Goal: Task Accomplishment & Management: Manage account settings

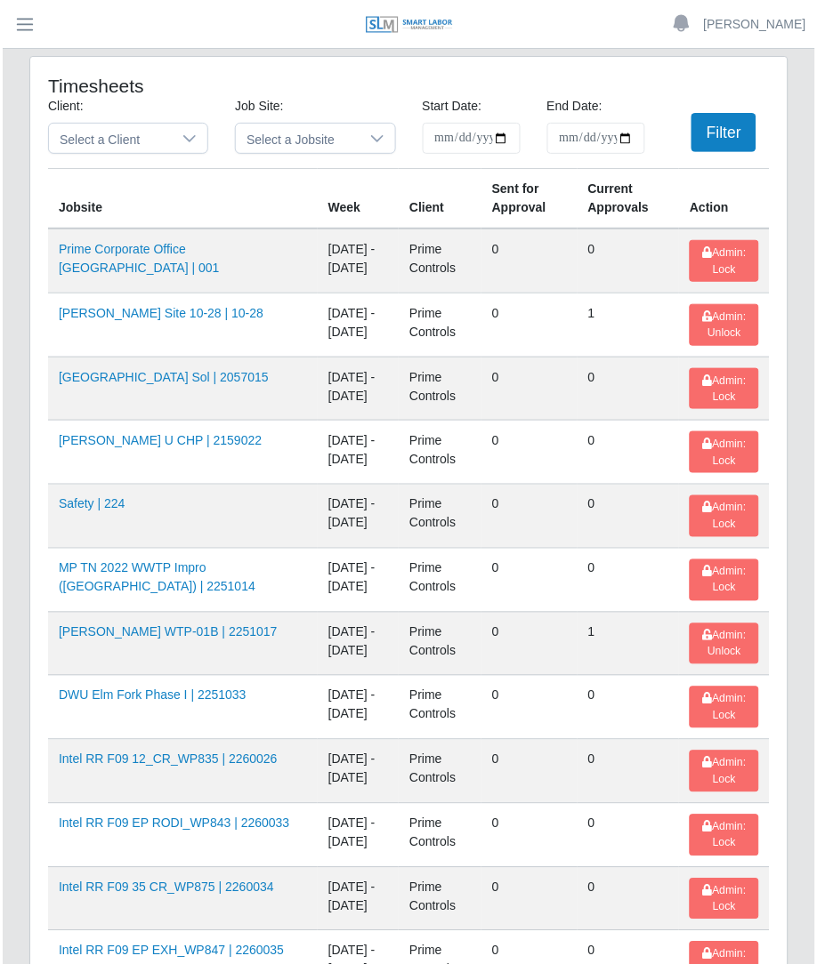
scroll to position [2575, 0]
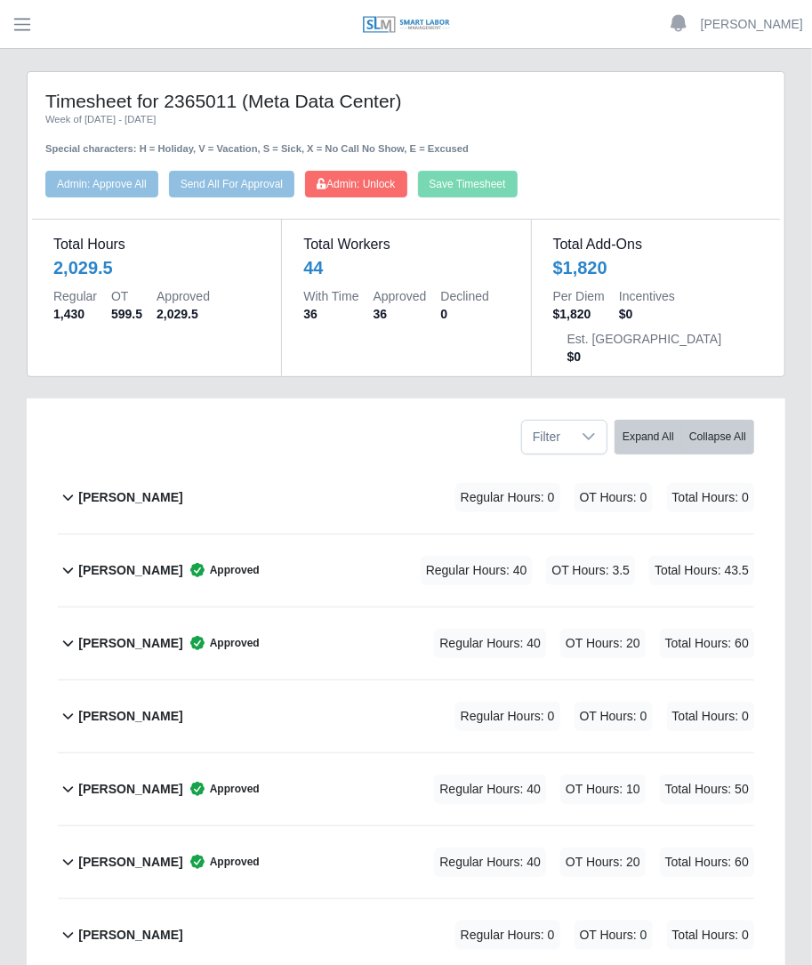
drag, startPoint x: 183, startPoint y: 114, endPoint x: 133, endPoint y: 82, distance: 59.2
click at [183, 114] on div "Week of [DATE] - [DATE]" at bounding box center [405, 119] width 721 height 15
click at [20, 12] on button "button" at bounding box center [22, 24] width 44 height 29
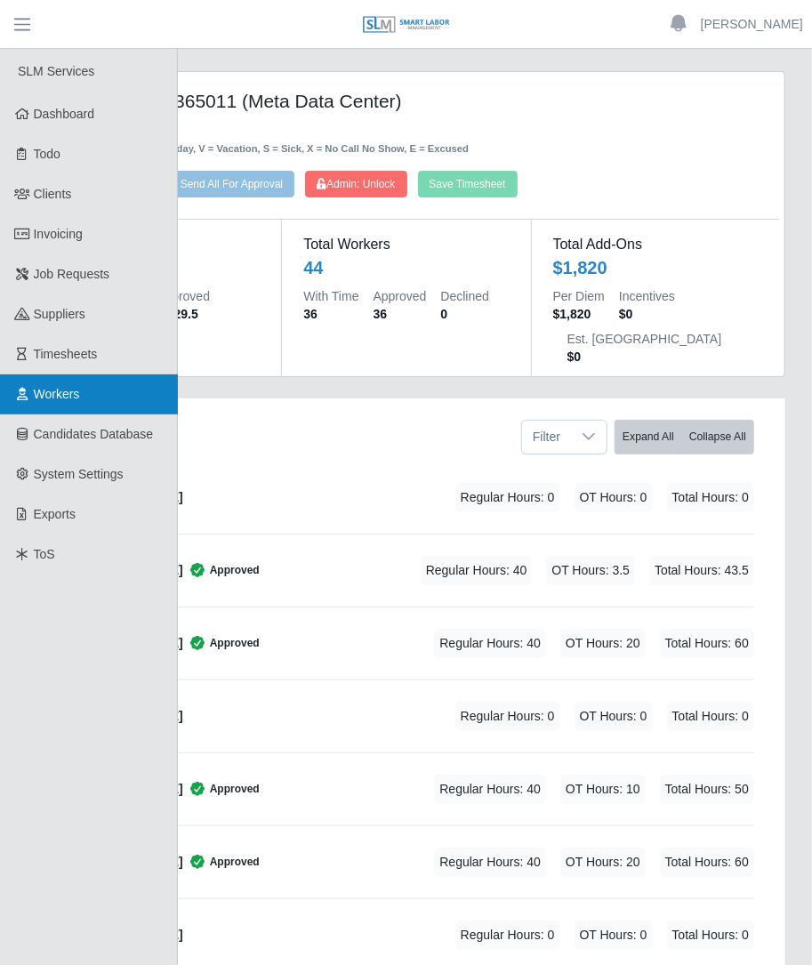
click at [67, 390] on span "Workers" at bounding box center [57, 394] width 46 height 14
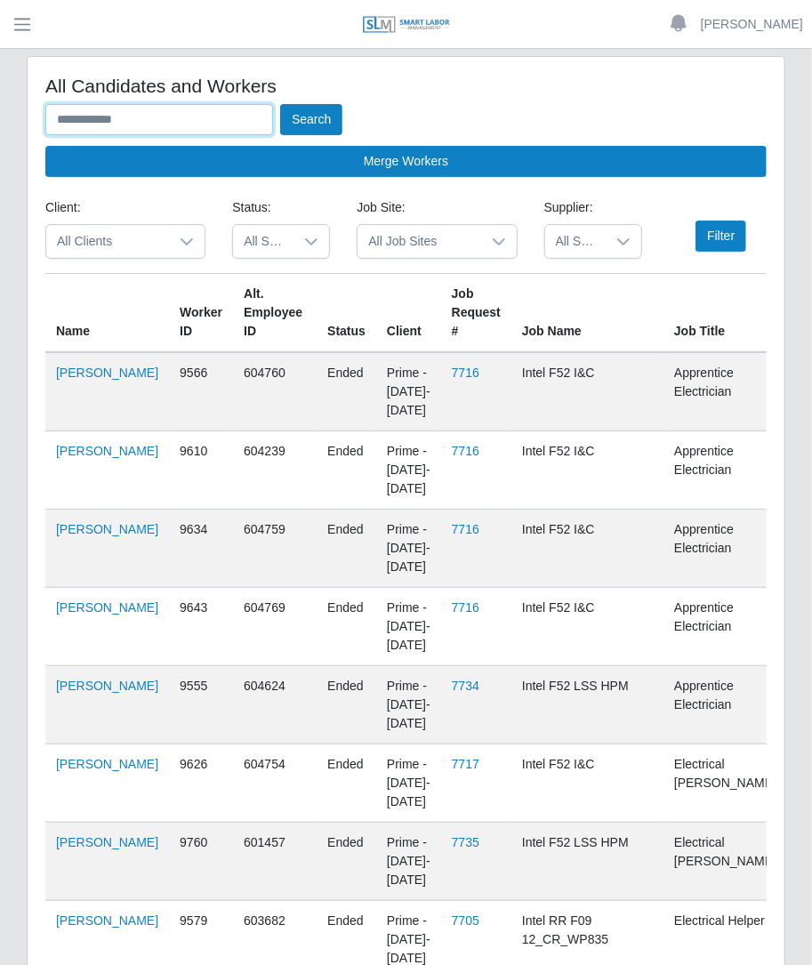
click at [170, 129] on input "text" at bounding box center [159, 119] width 228 height 31
click at [280, 104] on button "Search" at bounding box center [311, 119] width 62 height 31
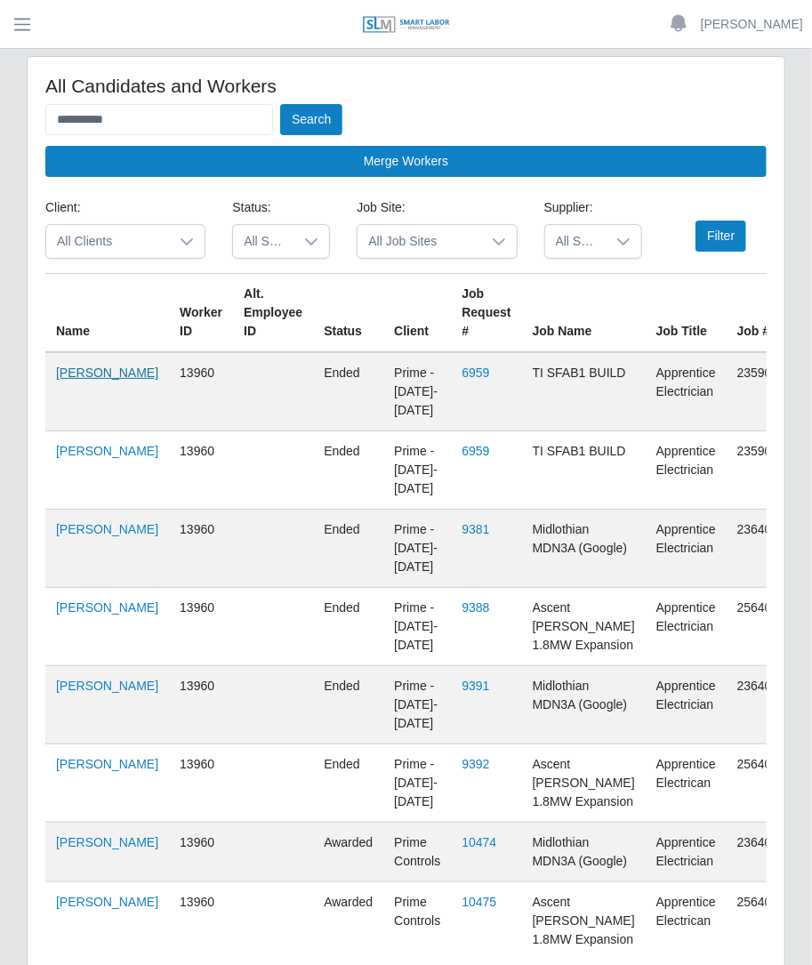
click at [64, 380] on link "Nerva Diaz Villalobos" at bounding box center [107, 373] width 102 height 14
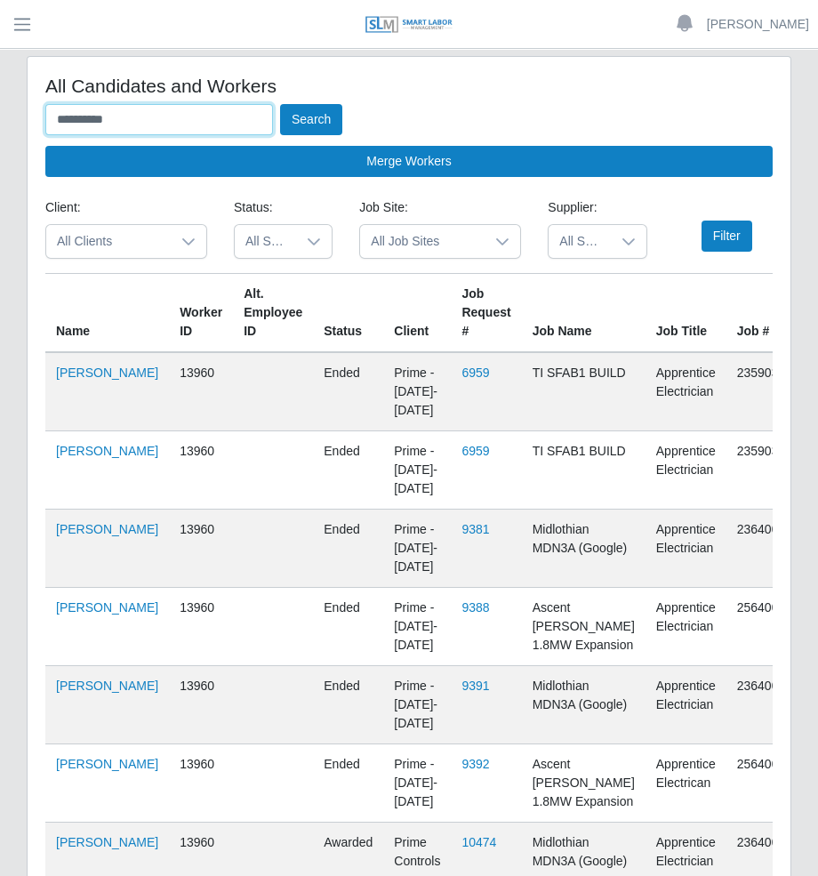
click at [205, 131] on input "**********" at bounding box center [159, 119] width 228 height 31
type input "*"
type input "**********"
click at [280, 104] on button "Search" at bounding box center [311, 119] width 62 height 31
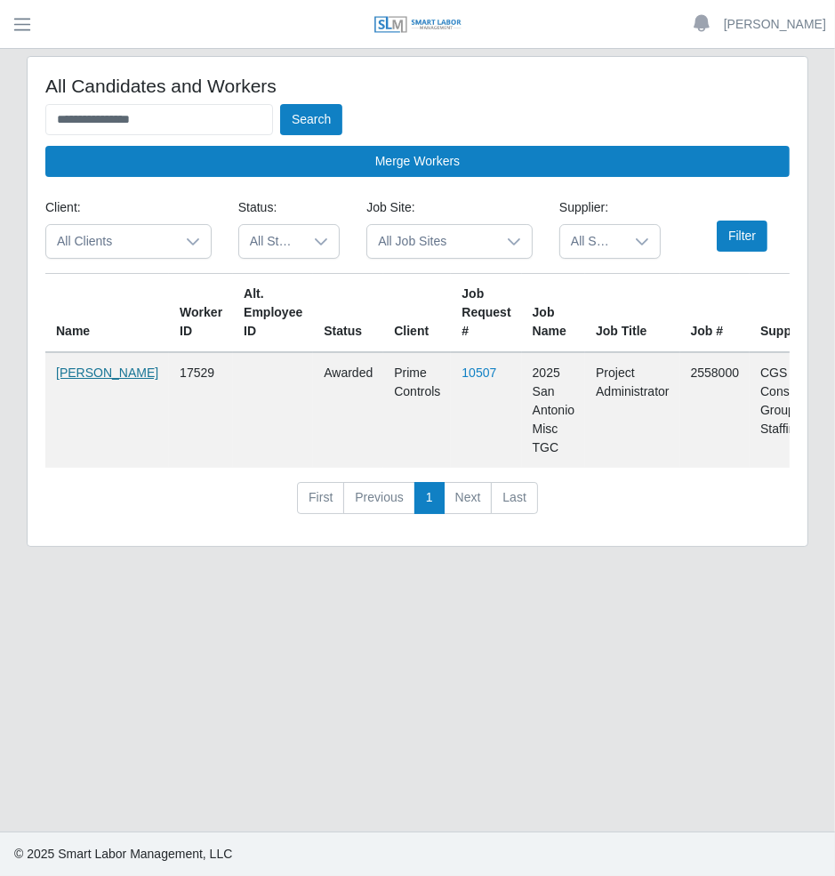
click at [79, 372] on link "[PERSON_NAME]" at bounding box center [107, 373] width 102 height 14
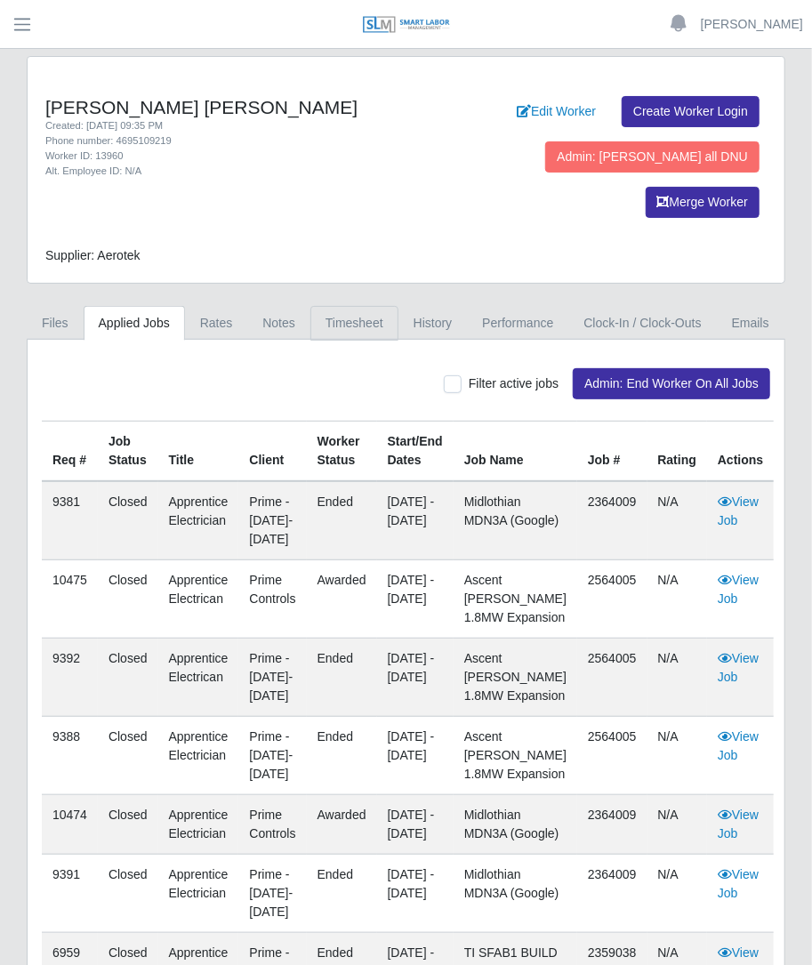
click at [345, 306] on link "Timesheet" at bounding box center [354, 323] width 88 height 35
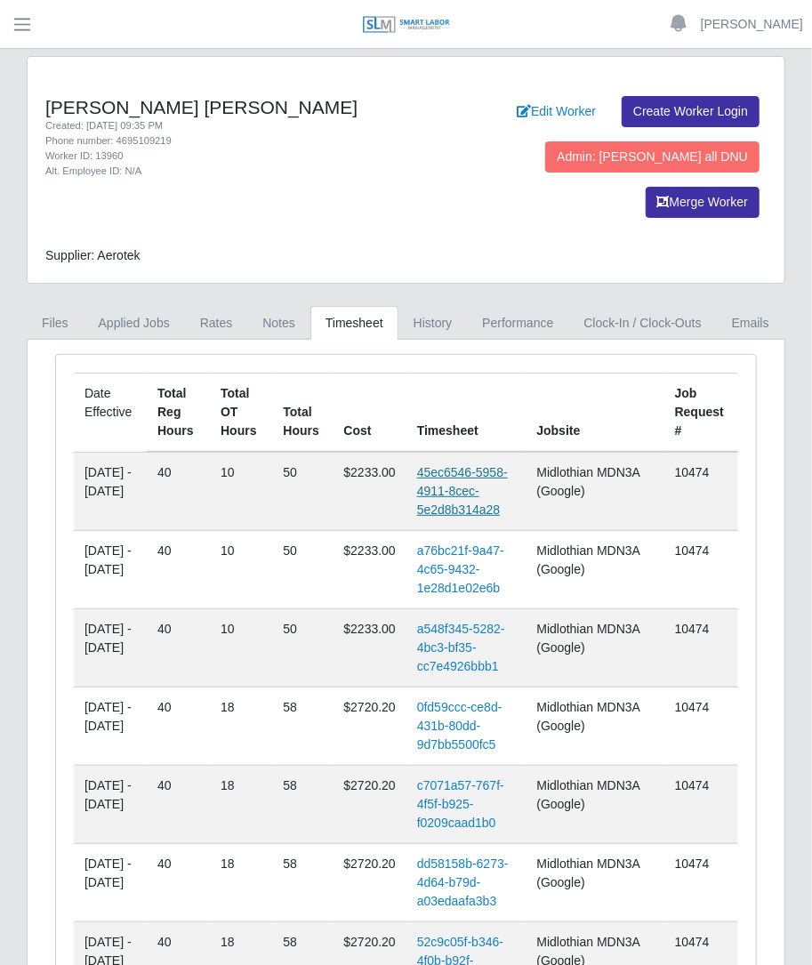
click at [498, 465] on link "45ec6546-5958-4911-8cec-5e2d8b314a28" at bounding box center [462, 491] width 91 height 52
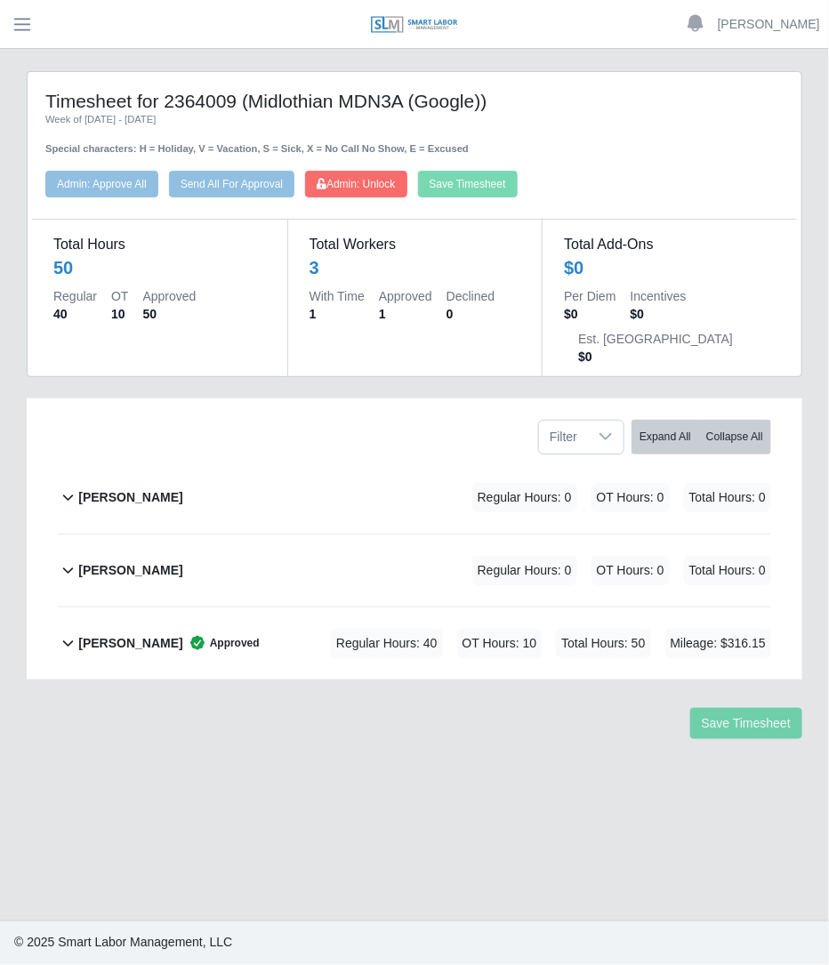
click at [431, 608] on div "[PERSON_NAME] Approved Regular Hours: 40 OT Hours: 10 Total Hours: 50 Mileage: …" at bounding box center [424, 644] width 693 height 72
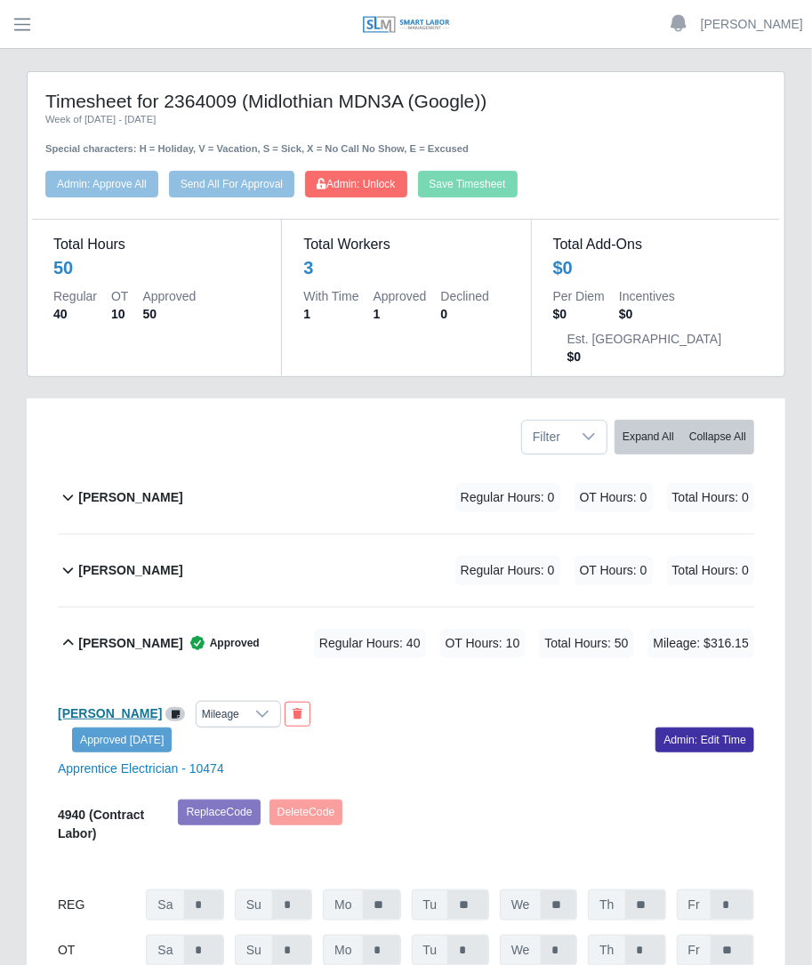
click at [141, 706] on b "[PERSON_NAME]" at bounding box center [110, 713] width 104 height 14
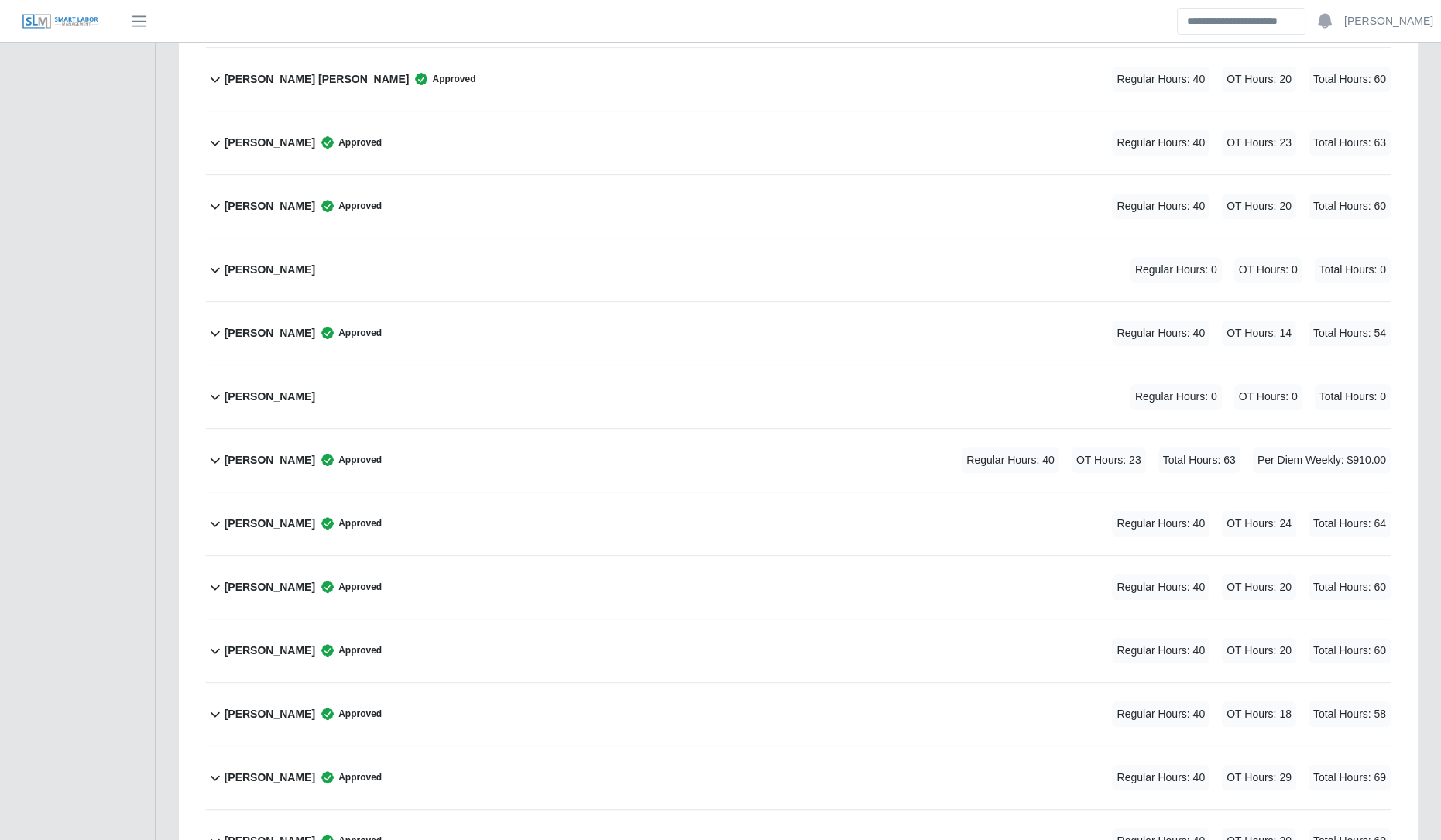
scroll to position [1099, 0]
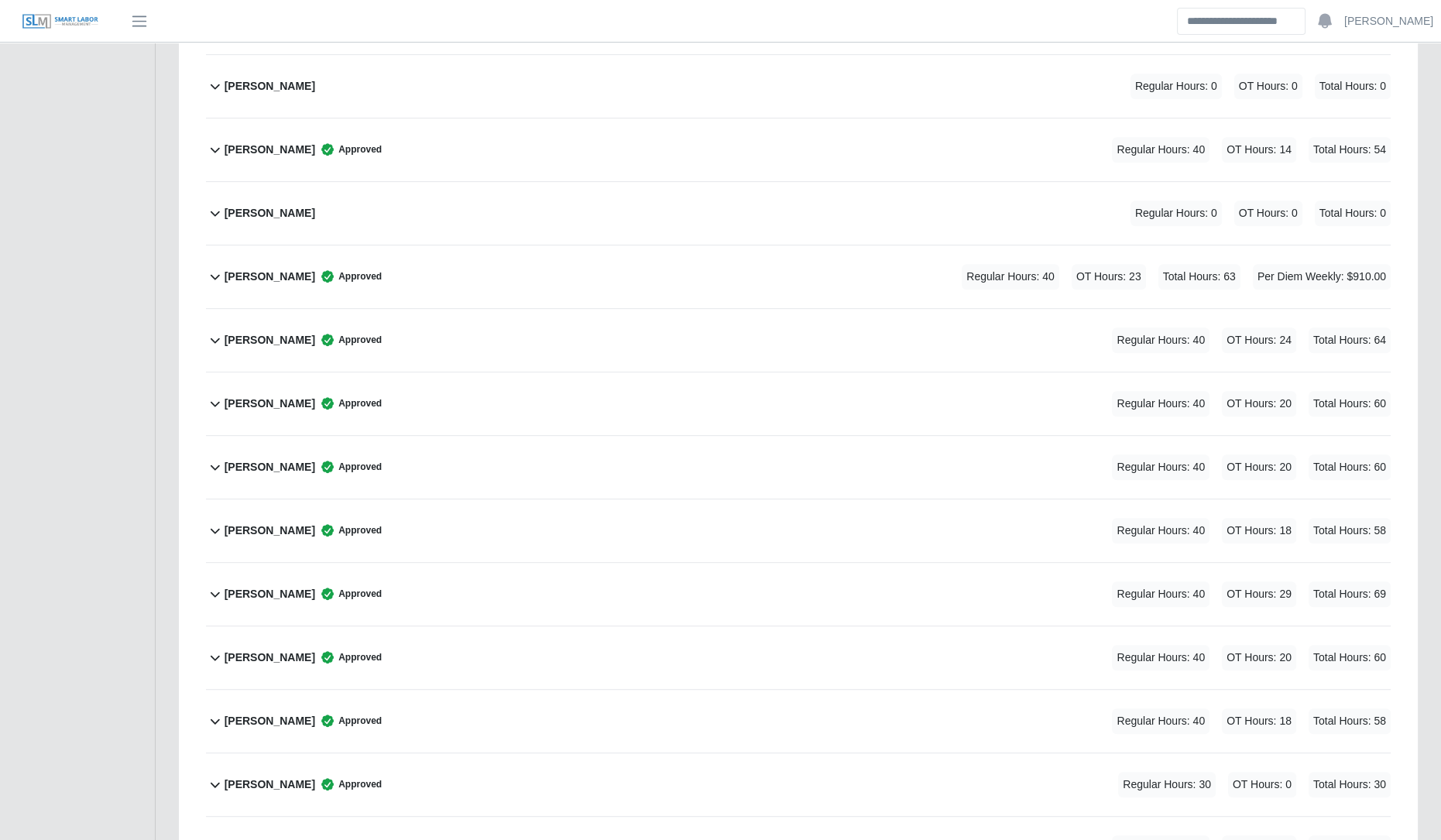
click at [721, 315] on div "Jose Munoz Approved Regular Hours: 40 OT Hours: 24 Total Hours: 64" at bounding box center [808, 340] width 1167 height 63
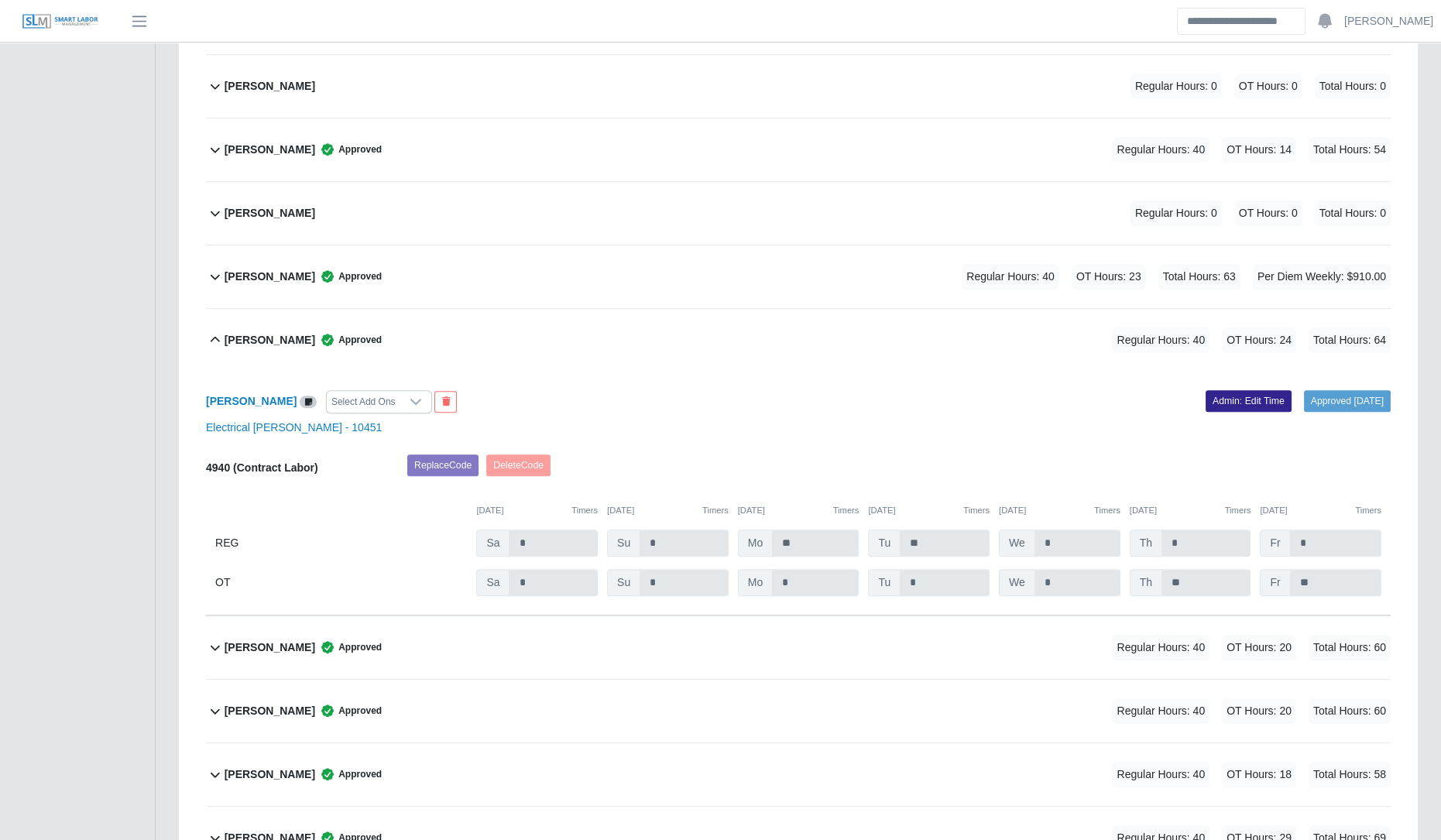
click at [721, 390] on link "Admin: Edit Time" at bounding box center [1249, 400] width 86 height 22
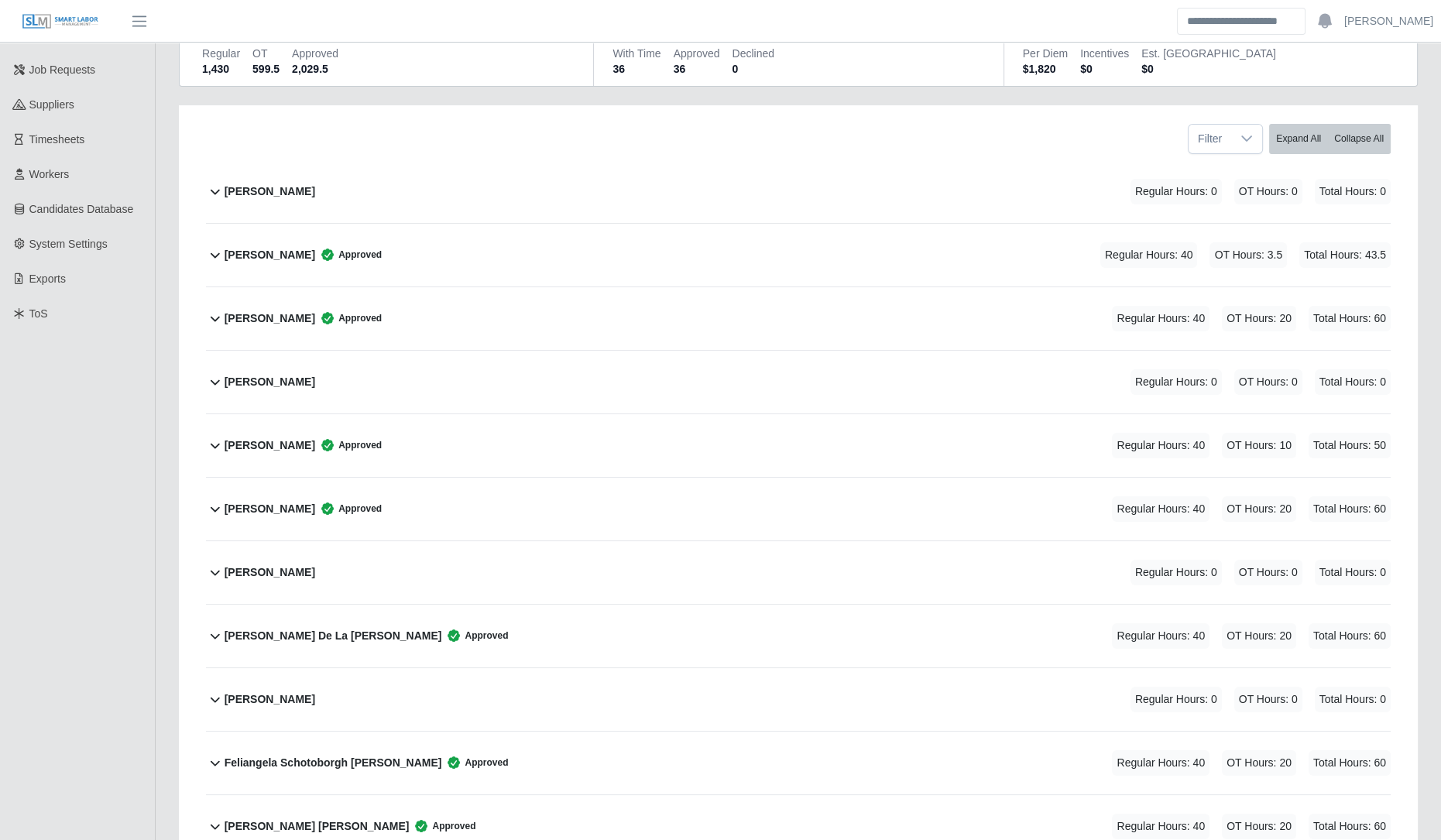
scroll to position [0, 0]
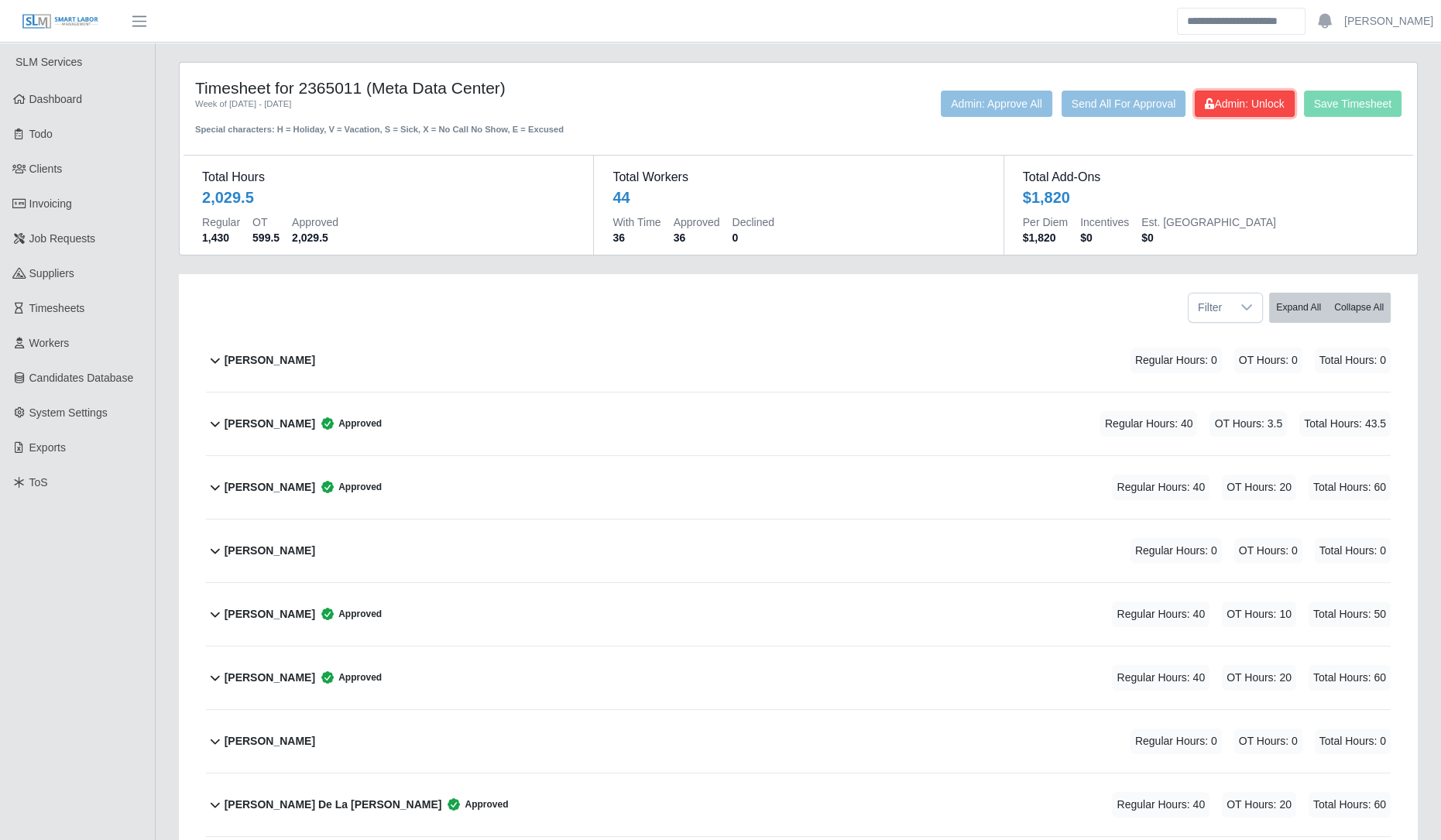
click at [721, 95] on button "Admin: Unlock" at bounding box center [1244, 104] width 99 height 26
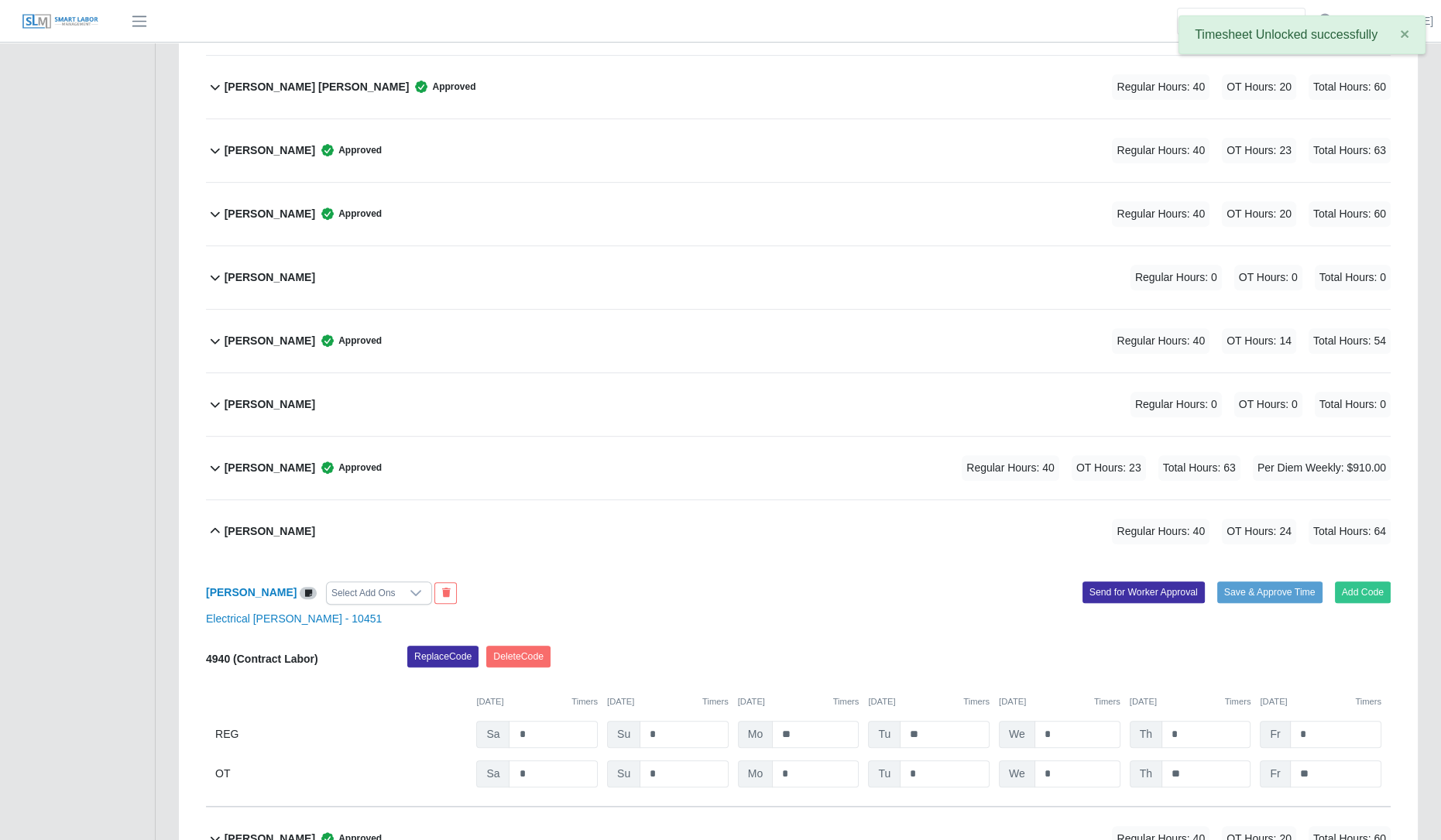
scroll to position [1017, 0]
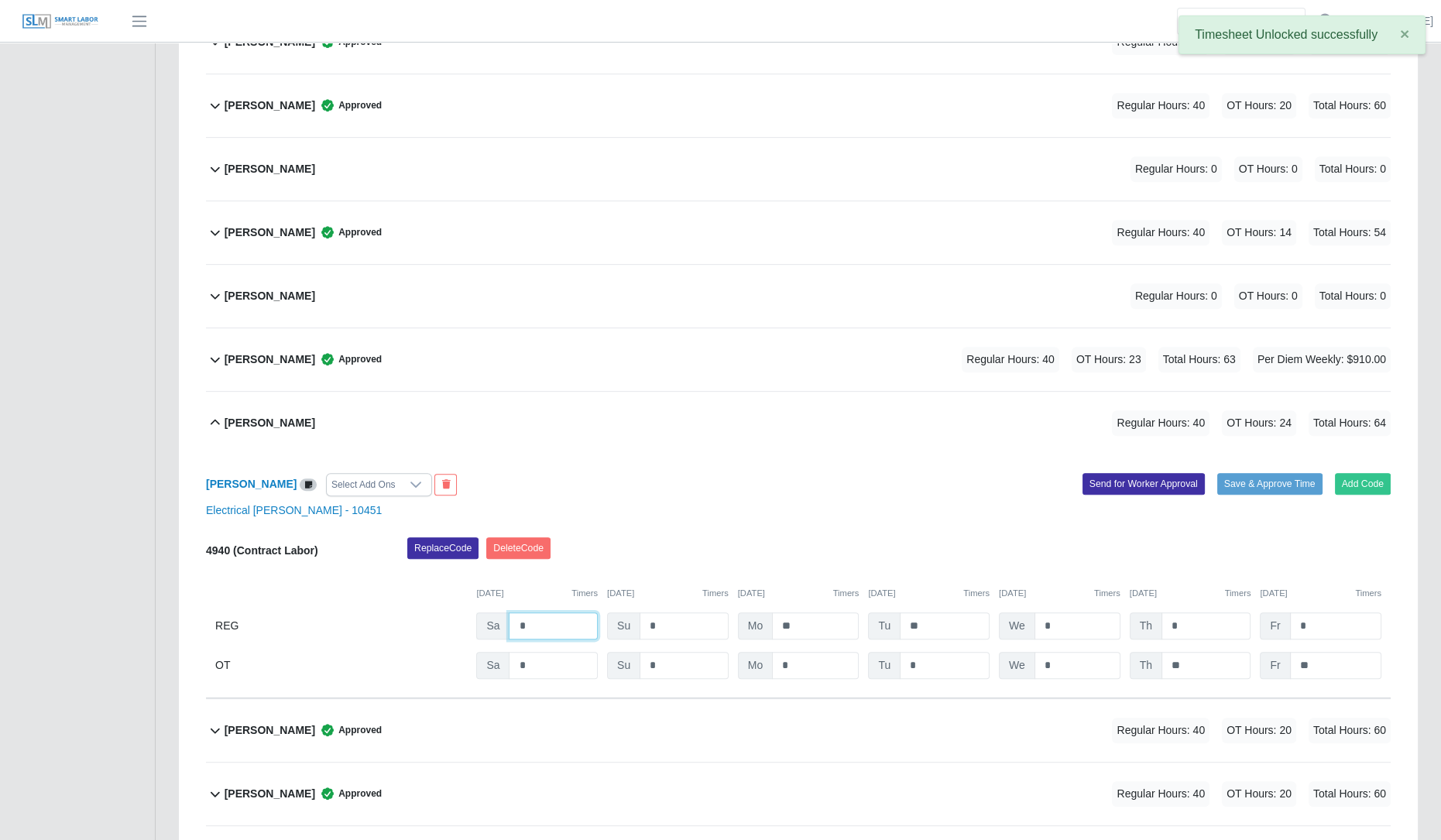
click at [545, 613] on input "*" at bounding box center [553, 626] width 89 height 27
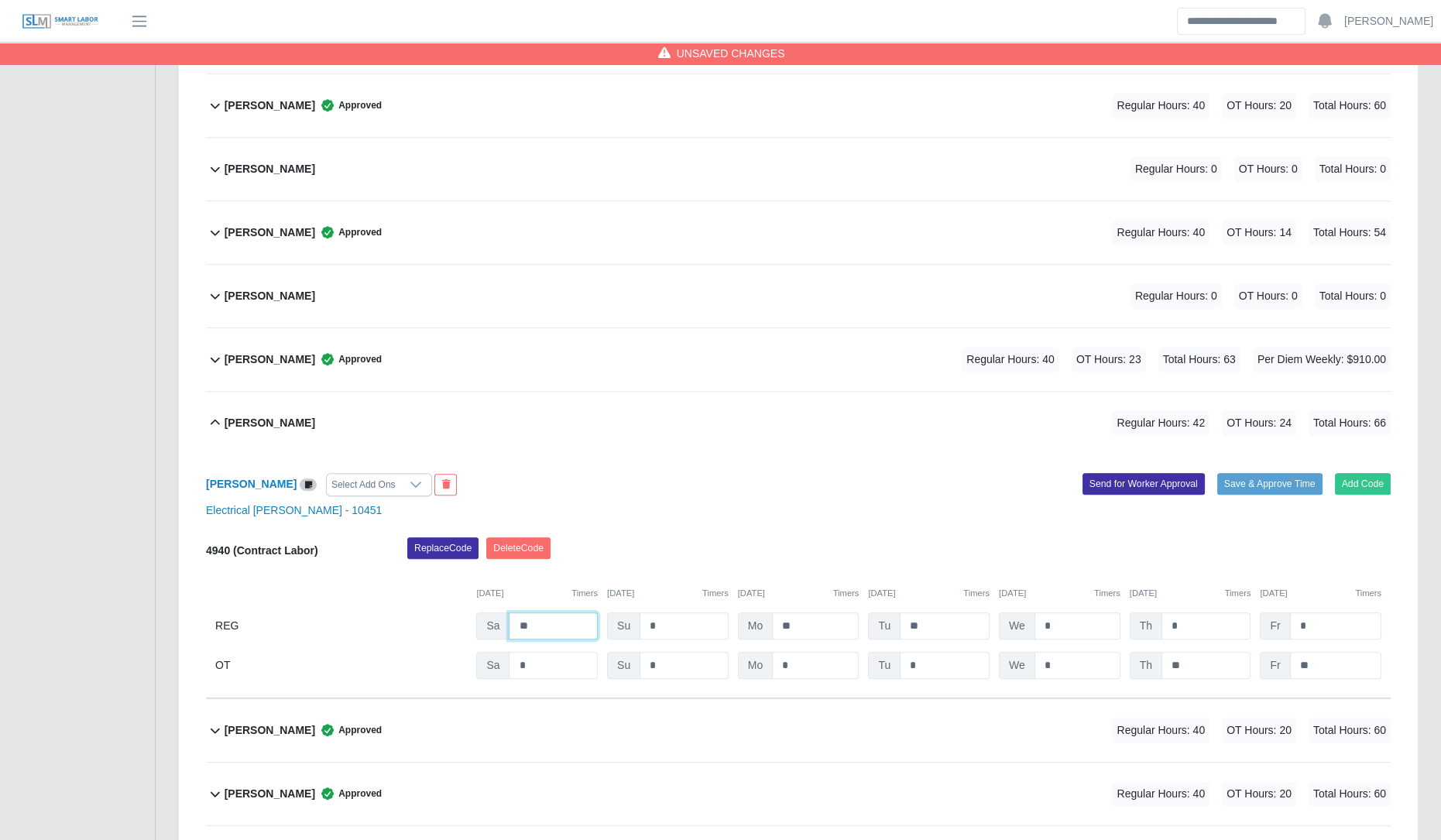
type input "**"
click at [721, 617] on input "*" at bounding box center [1077, 626] width 86 height 27
type input "*"
click at [721, 669] on input "*" at bounding box center [1077, 665] width 86 height 27
type input "*"
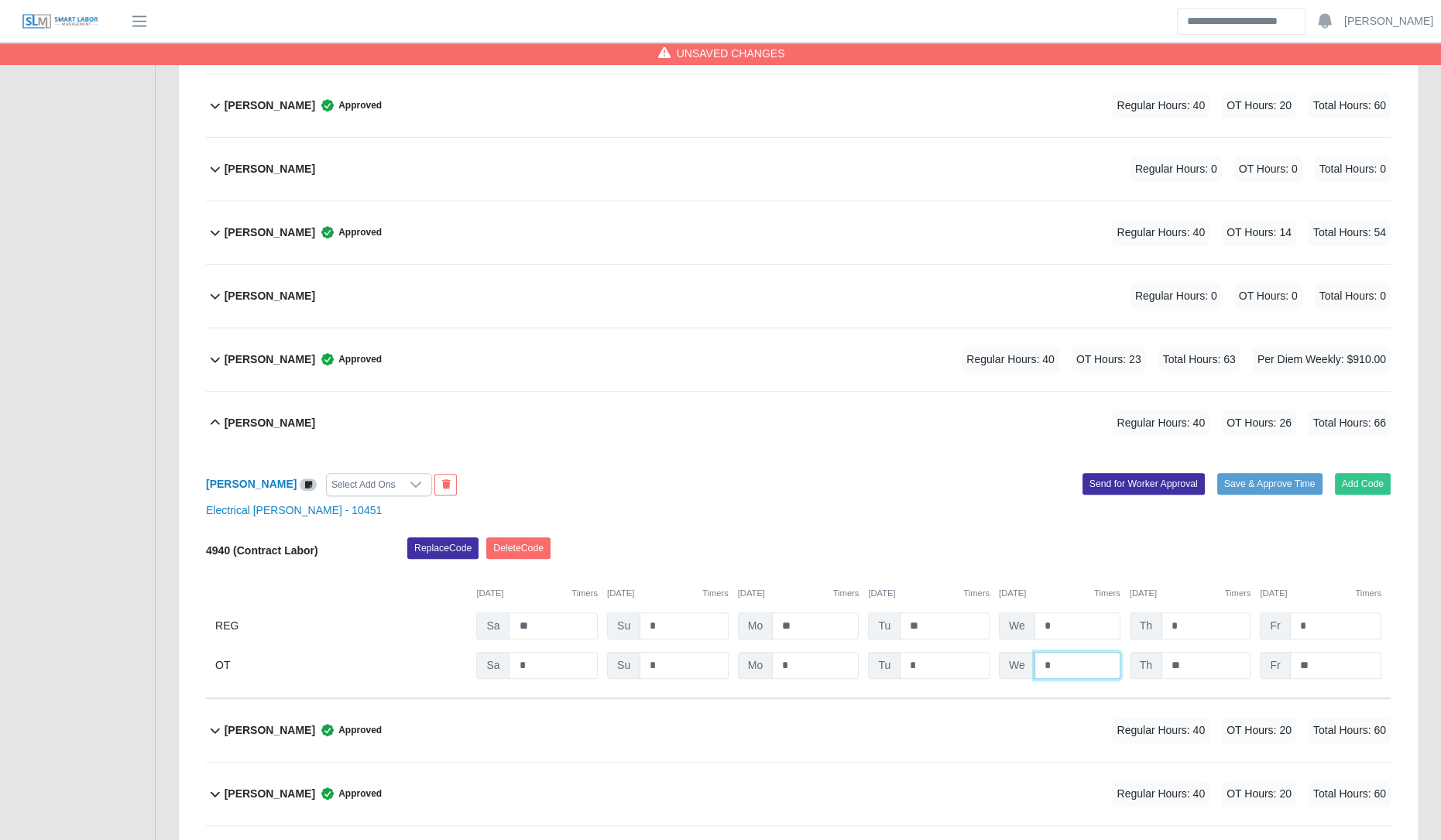
type input "*"
click at [721, 561] on div "Replace Code Delete Code" at bounding box center [899, 553] width 1007 height 31
click at [721, 478] on button "Save & Approve Time" at bounding box center [1269, 483] width 105 height 22
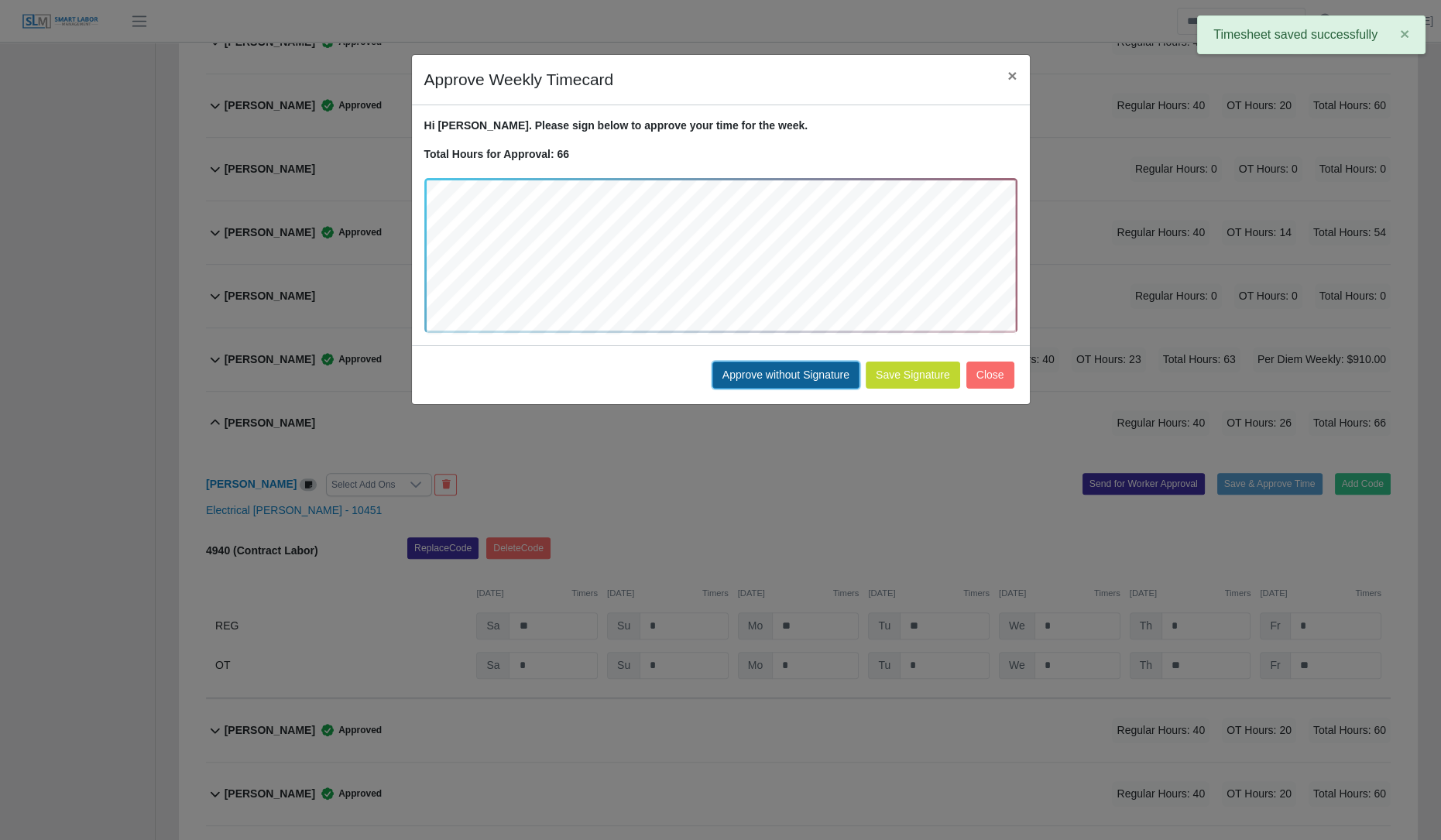
click at [721, 361] on button "Approve without Signature" at bounding box center [785, 374] width 147 height 27
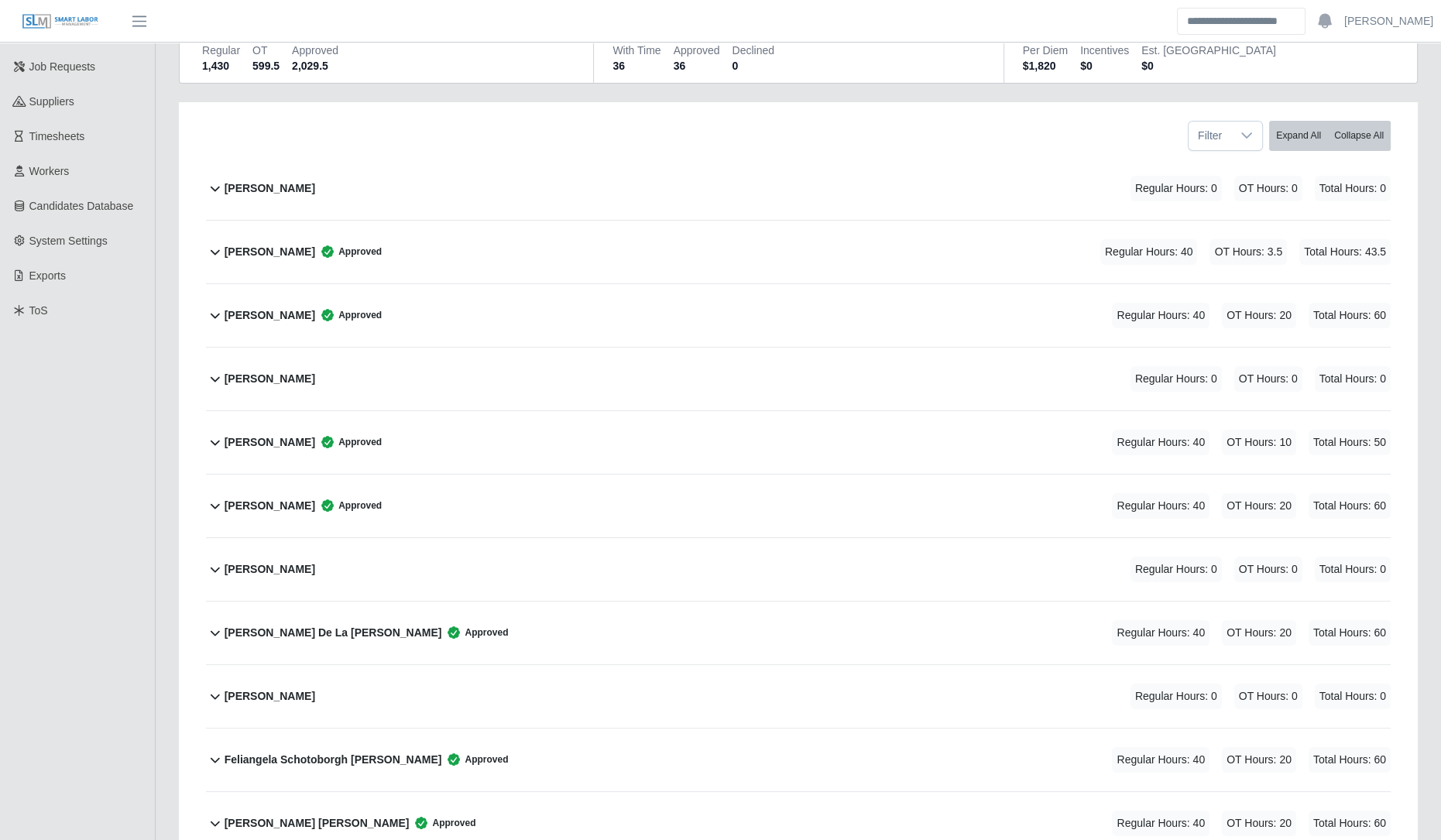
scroll to position [0, 0]
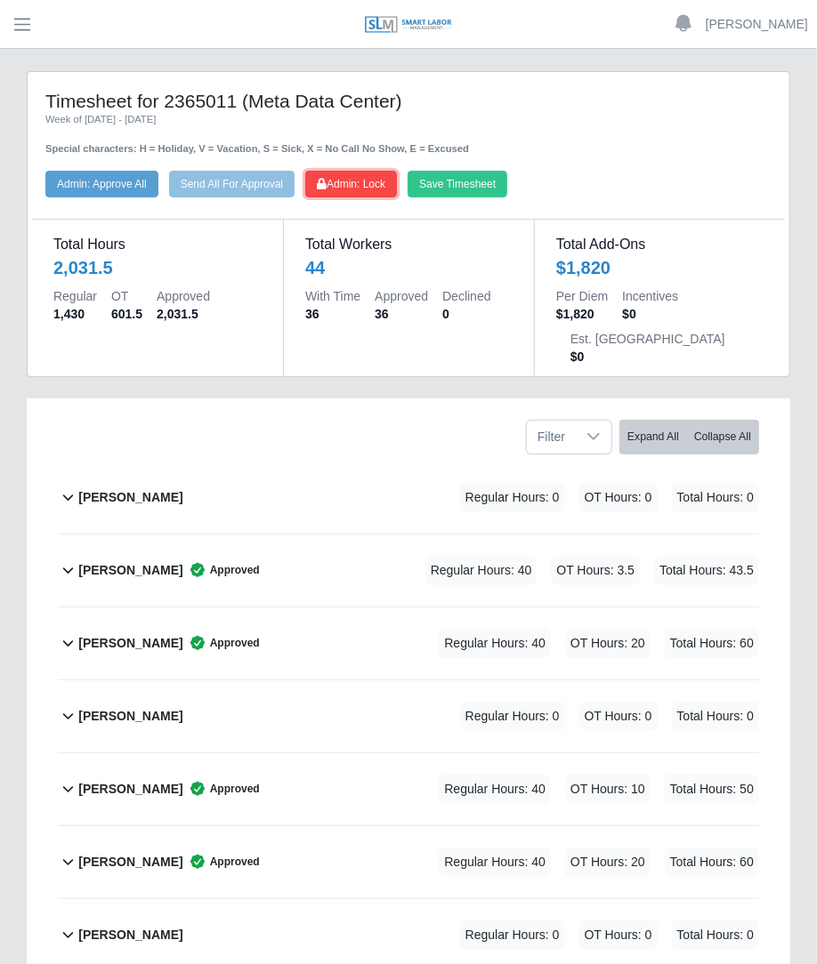
drag, startPoint x: 390, startPoint y: 181, endPoint x: 4, endPoint y: 141, distance: 389.0
click at [385, 181] on span "Admin: Lock" at bounding box center [351, 184] width 68 height 12
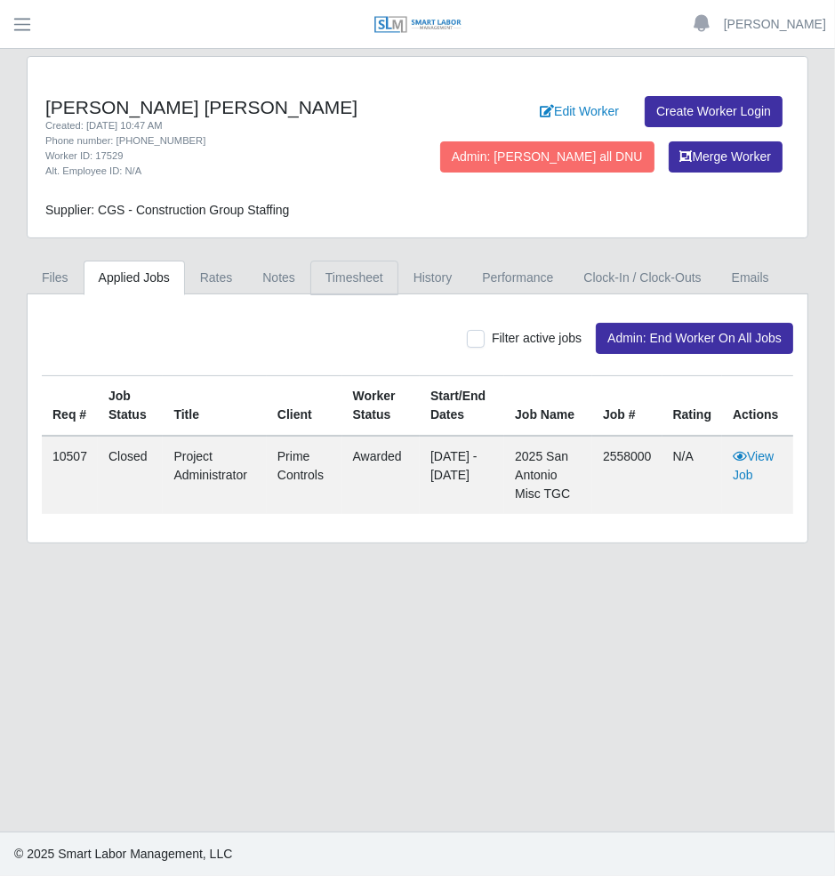
click at [358, 286] on link "Timesheet" at bounding box center [354, 278] width 88 height 35
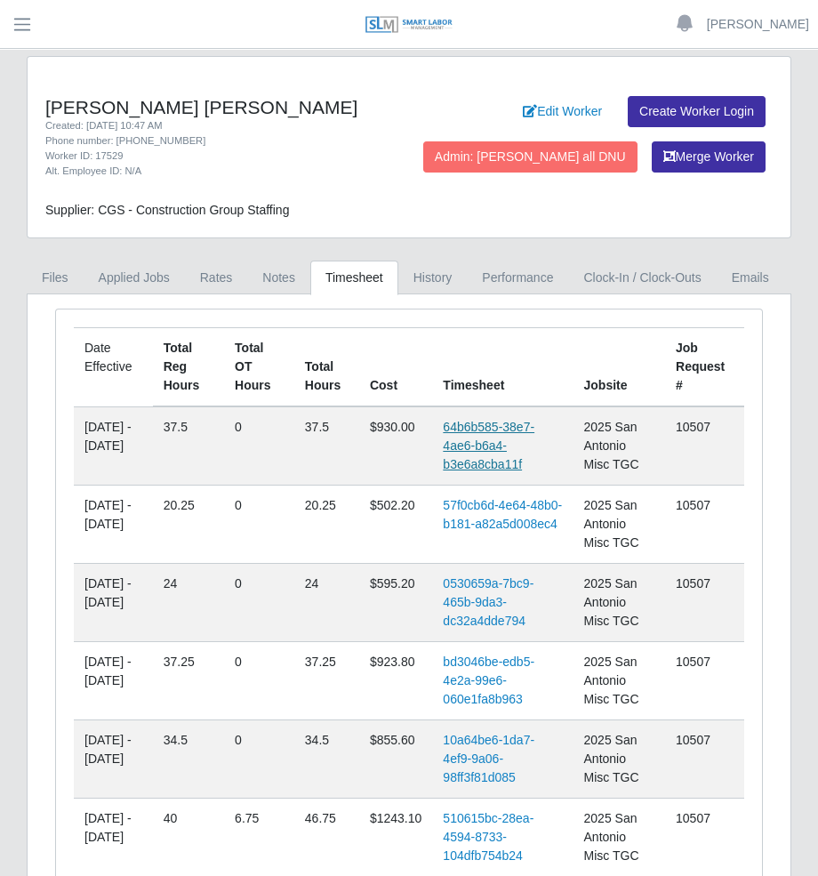
click at [506, 462] on link "64b6b585-38e7-4ae6-b6a4-b3e6a8cba11f" at bounding box center [489, 446] width 92 height 52
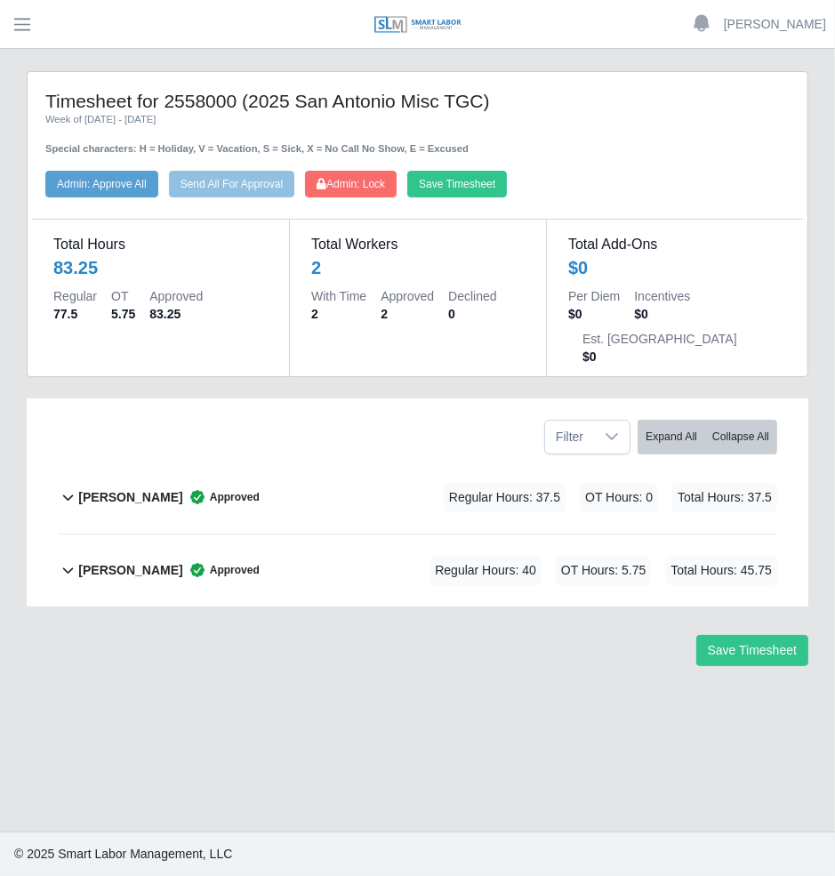
click at [351, 463] on div "[PERSON_NAME] Approved Regular Hours: 37.5 OT Hours: 0 Total Hours: 37.5" at bounding box center [427, 498] width 699 height 72
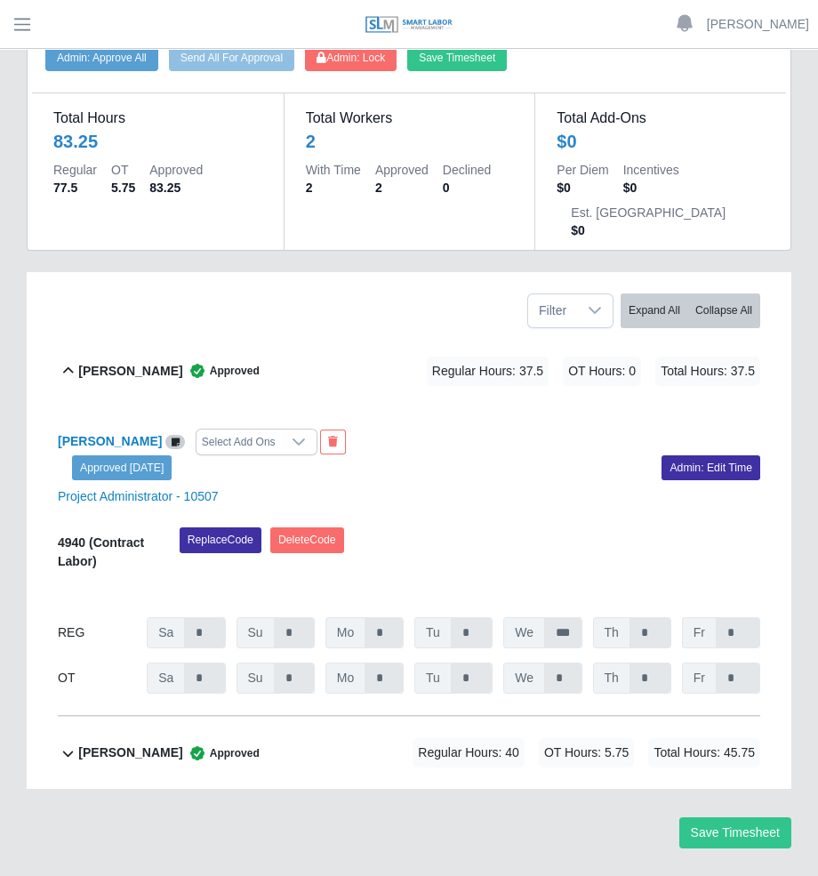
scroll to position [119, 0]
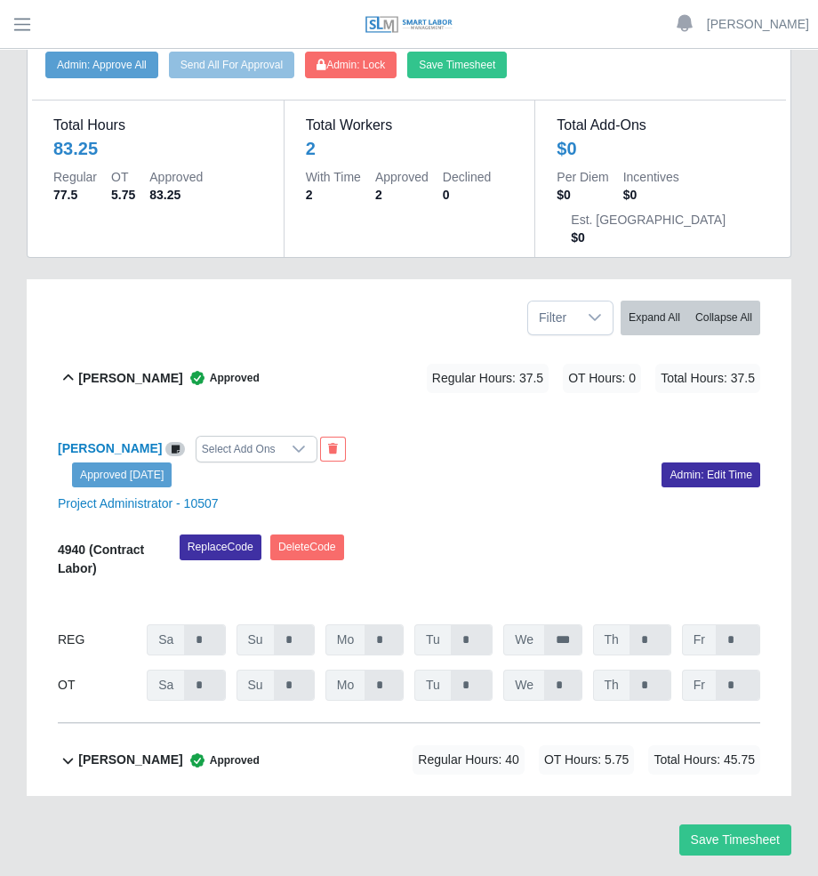
click at [342, 724] on div "[PERSON_NAME] Approved Regular Hours: 40 OT Hours: 5.75 Total Hours: 45.75" at bounding box center [419, 760] width 682 height 72
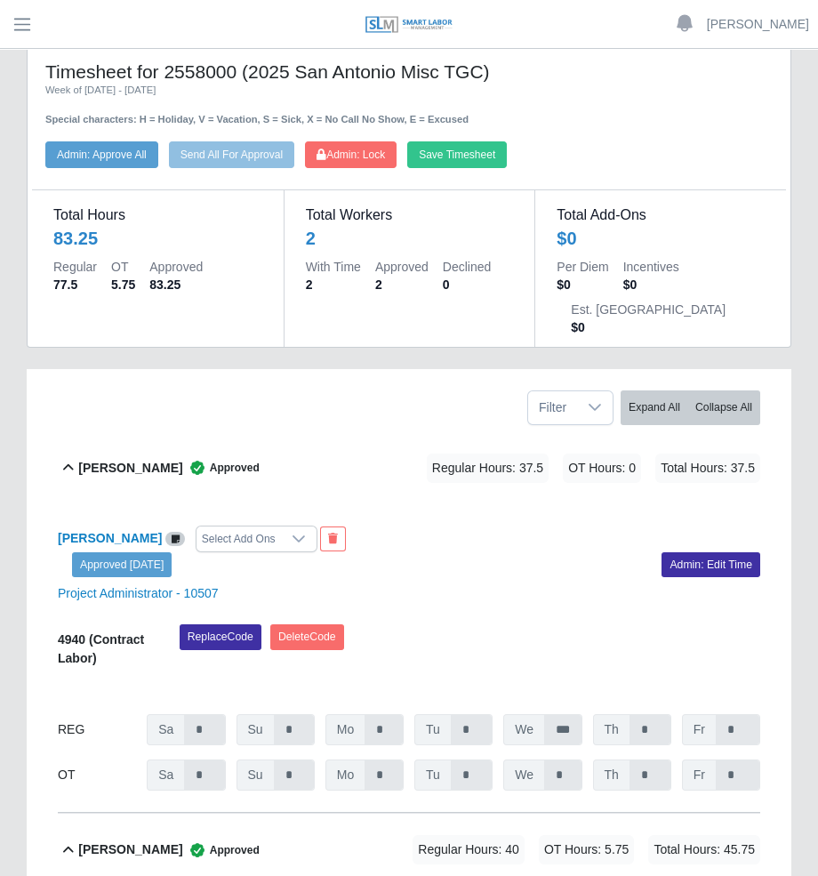
scroll to position [26, 0]
